Goal: Task Accomplishment & Management: Complete application form

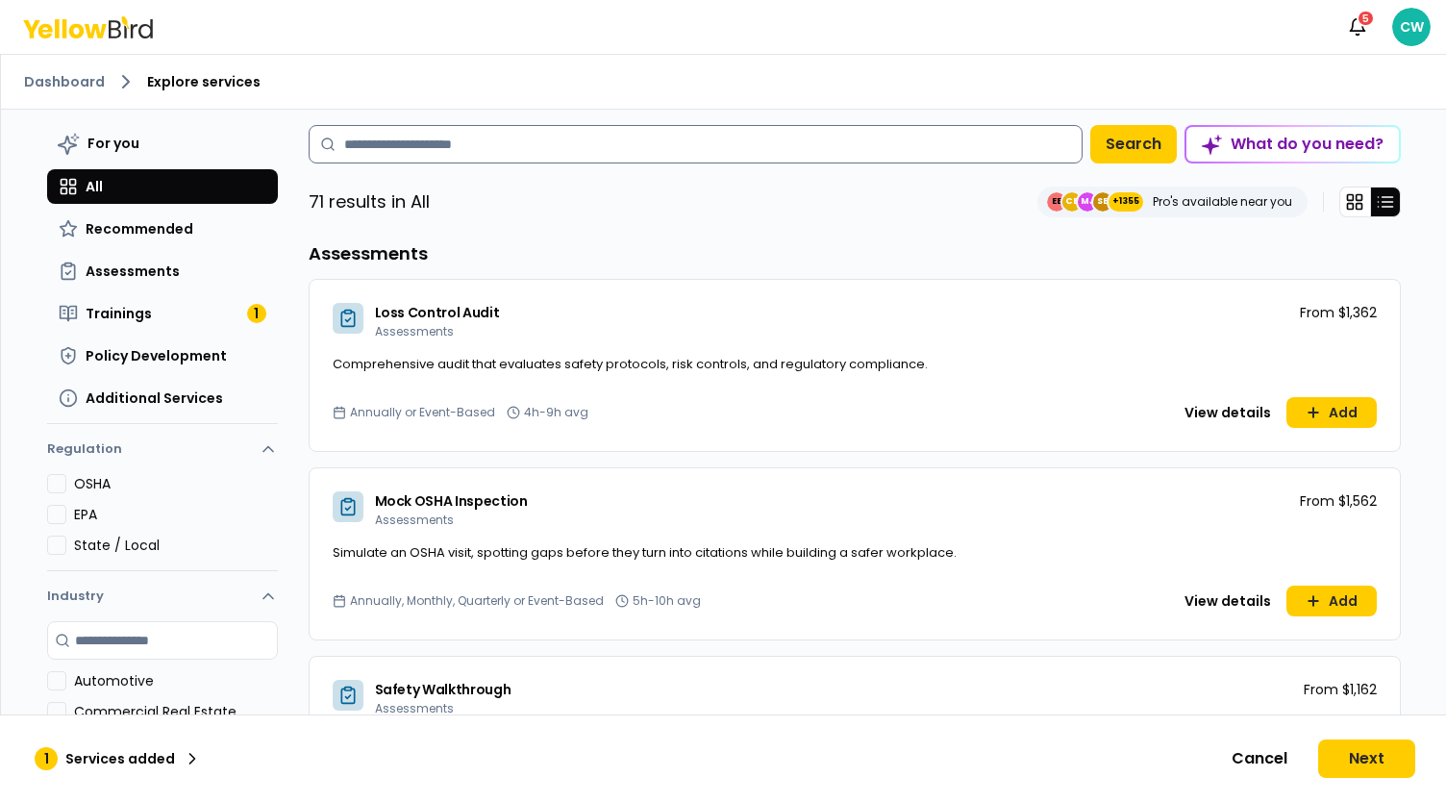
click at [404, 132] on input at bounding box center [696, 144] width 774 height 38
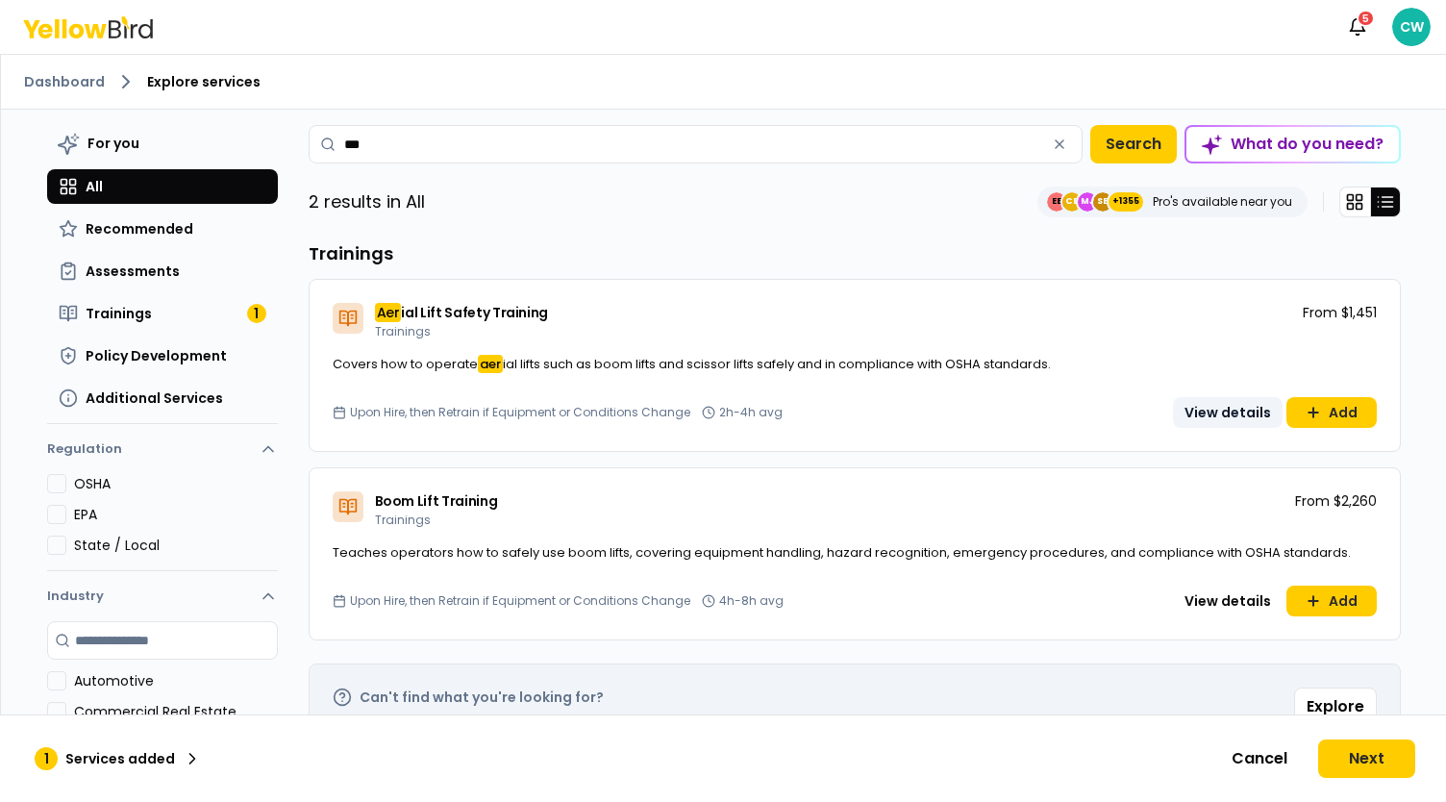
type input "***"
click at [1225, 424] on button "View details" at bounding box center [1228, 412] width 110 height 31
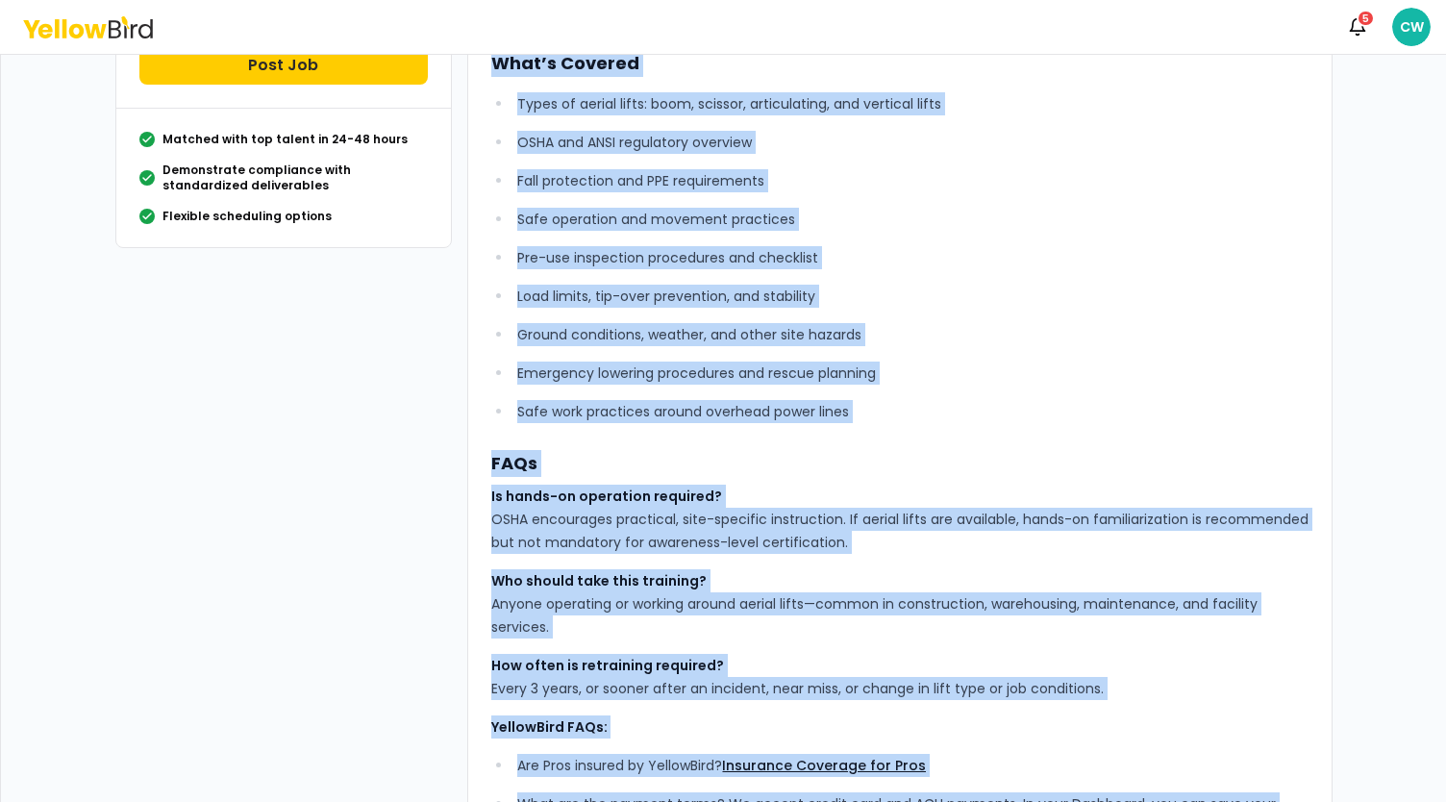
scroll to position [646, 0]
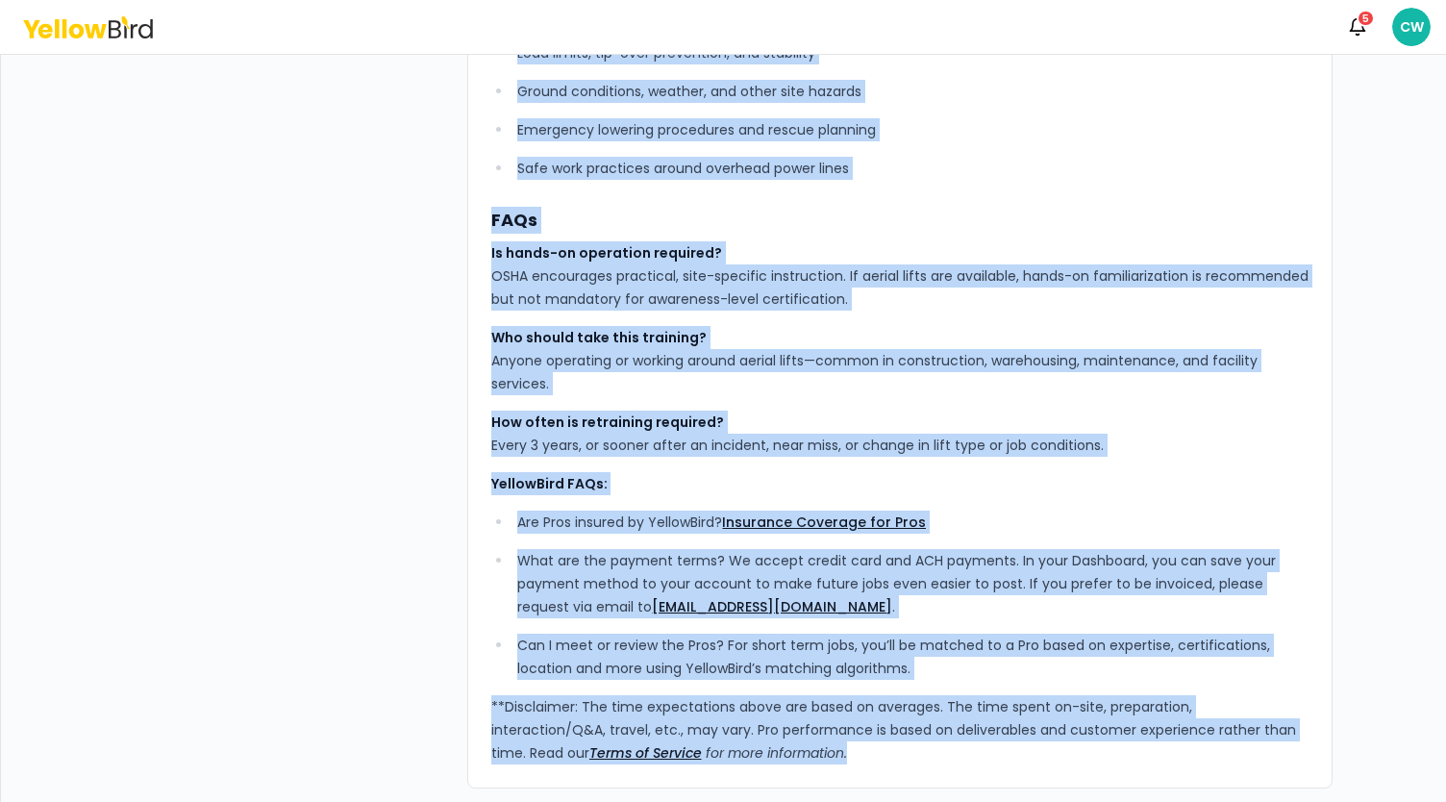
drag, startPoint x: 486, startPoint y: 155, endPoint x: 896, endPoint y: 762, distance: 732.6
click at [896, 762] on div "YellowBird’s Aerial Lift Safety Training certifies up to 10 participants in the…" at bounding box center [899, 133] width 865 height 1309
copy div "loremIpsu’d Sitame Cons Adipis Elitsedd eiusmodte in ut 28 laboreetdolo ma ali …"
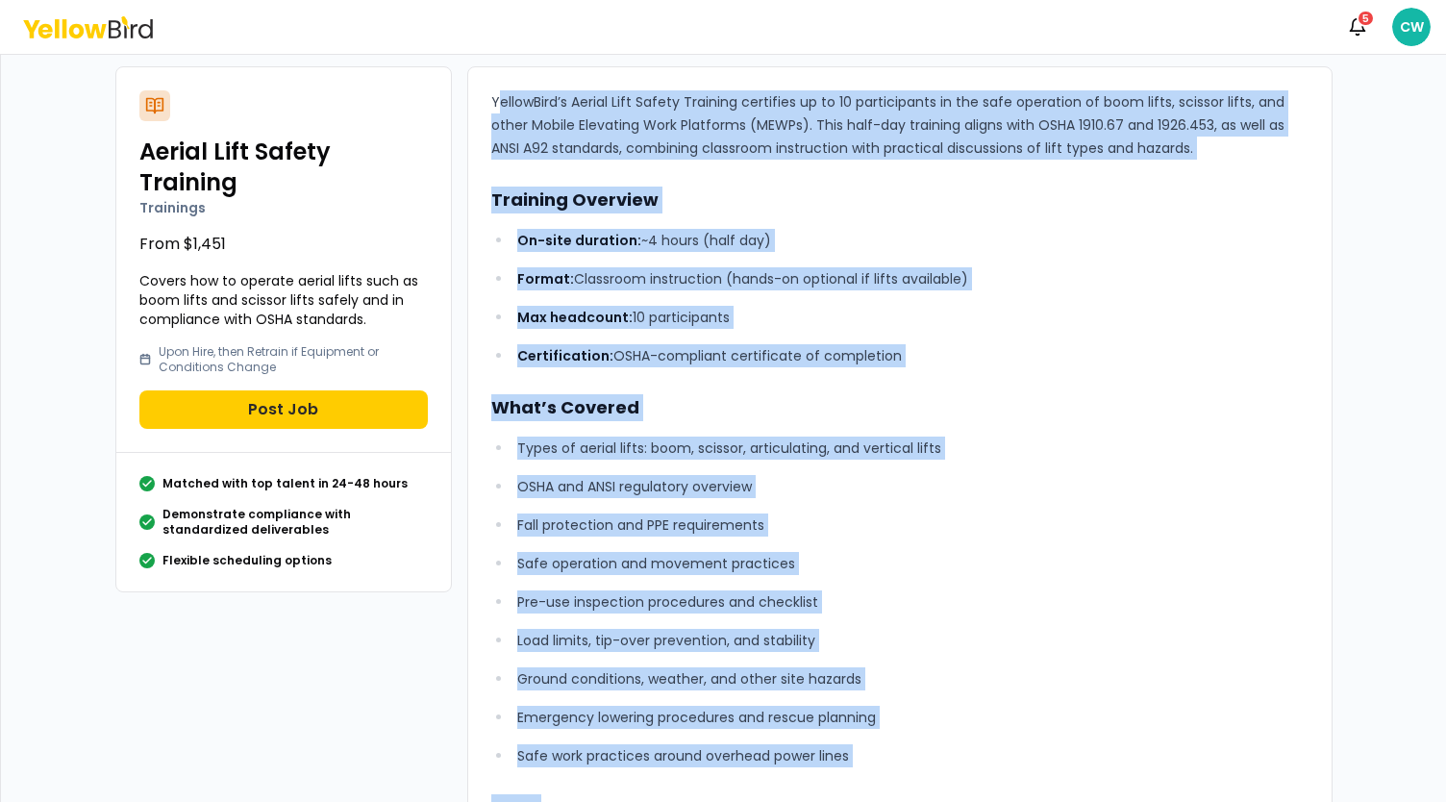
scroll to position [0, 0]
